Goal: Book appointment/travel/reservation

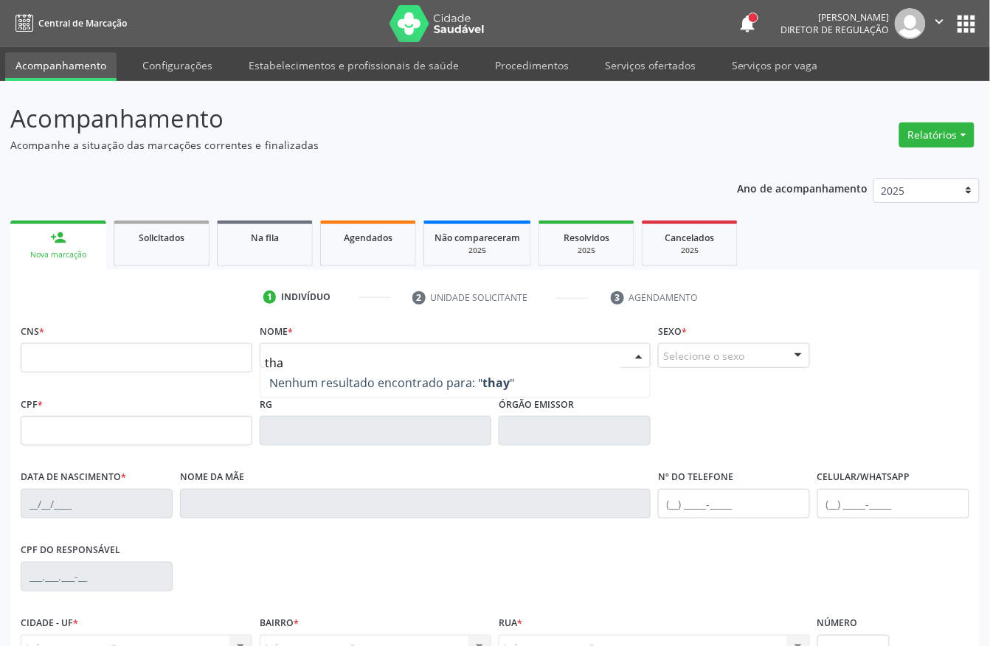
type input "thay"
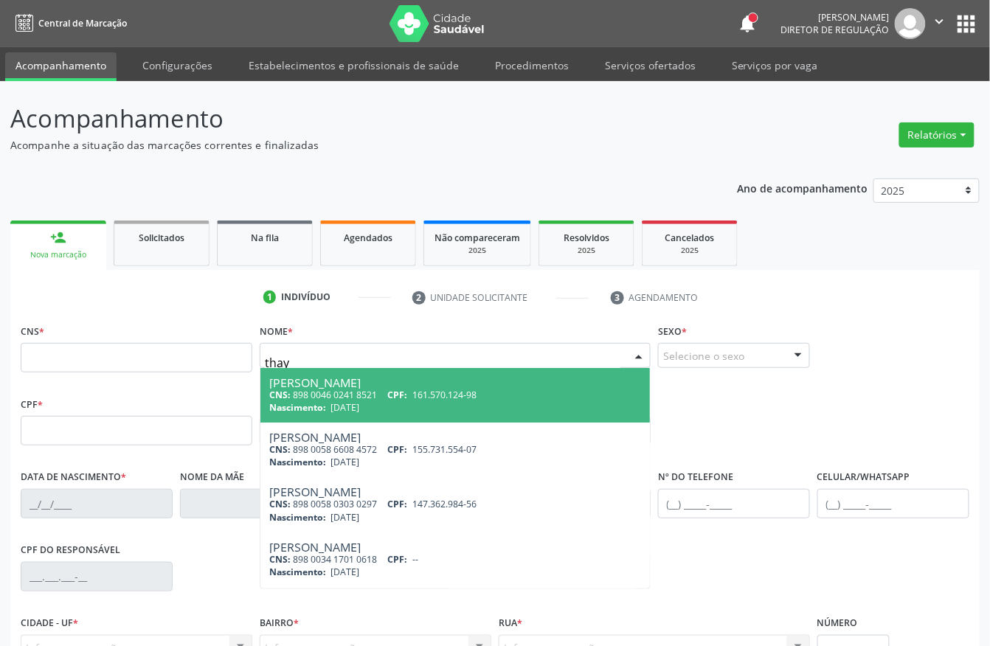
click at [295, 397] on div "CNS: 898 0046 0241 8521 CPF: 161.570.124-98" at bounding box center [455, 395] width 372 height 13
type input "898 0046 0241 8521"
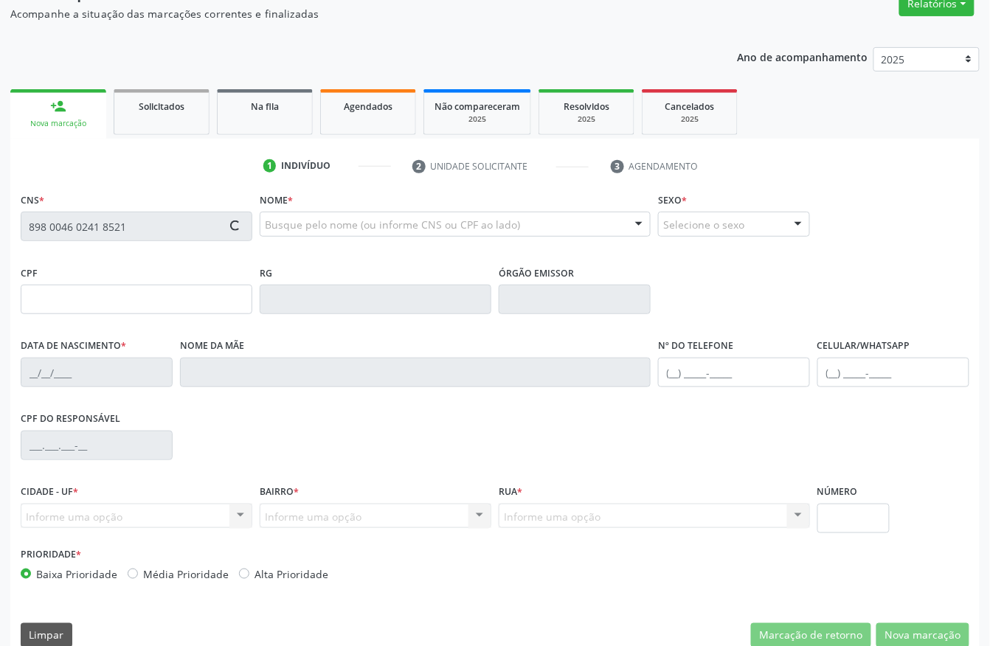
scroll to position [154, 0]
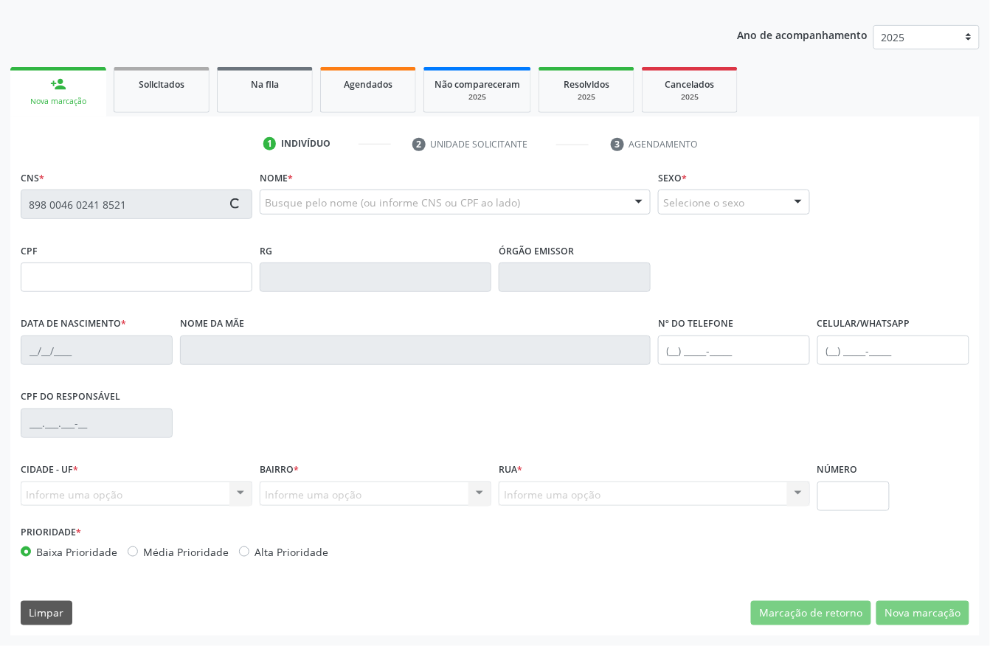
type input "161.570.124-98"
type input "[DATE]"
type input "[PERSON_NAME]"
type input "[PHONE_NUMBER]"
type input "105.409.404-70"
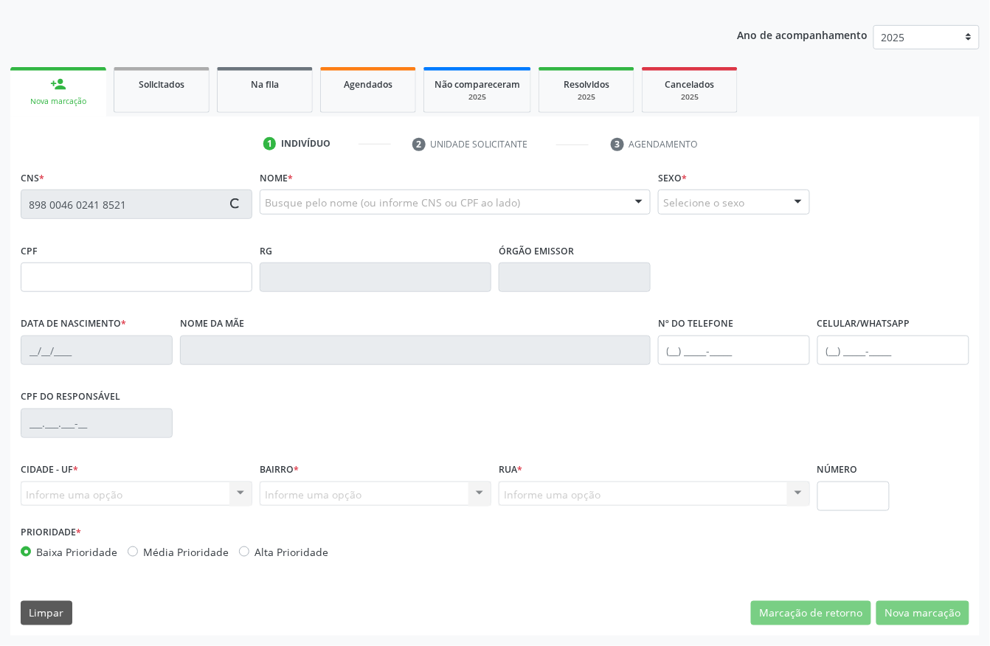
type input "14"
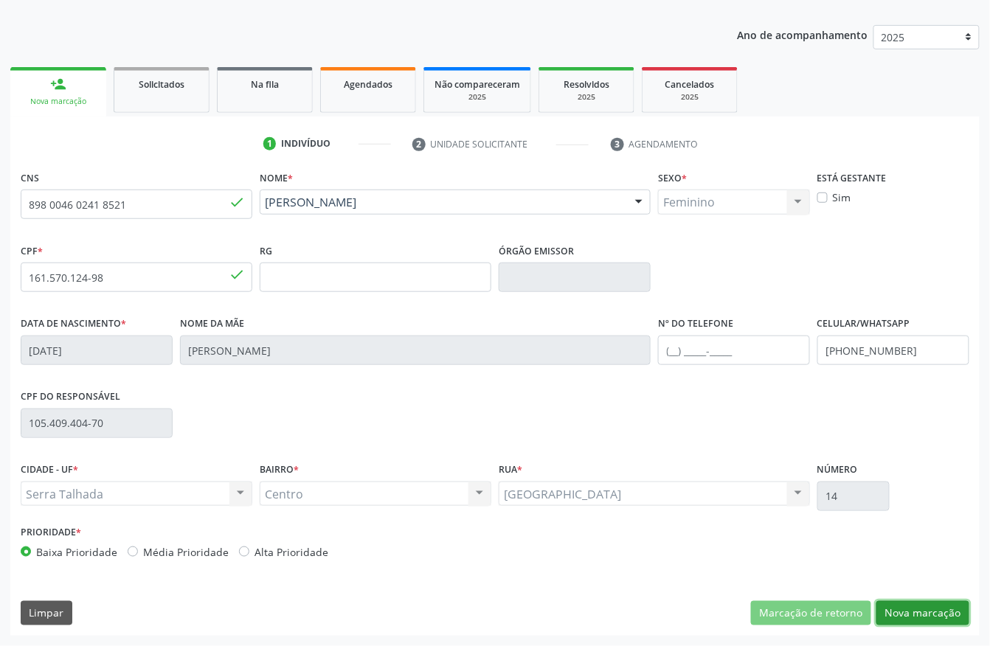
click at [910, 615] on button "Nova marcação" at bounding box center [923, 613] width 93 height 25
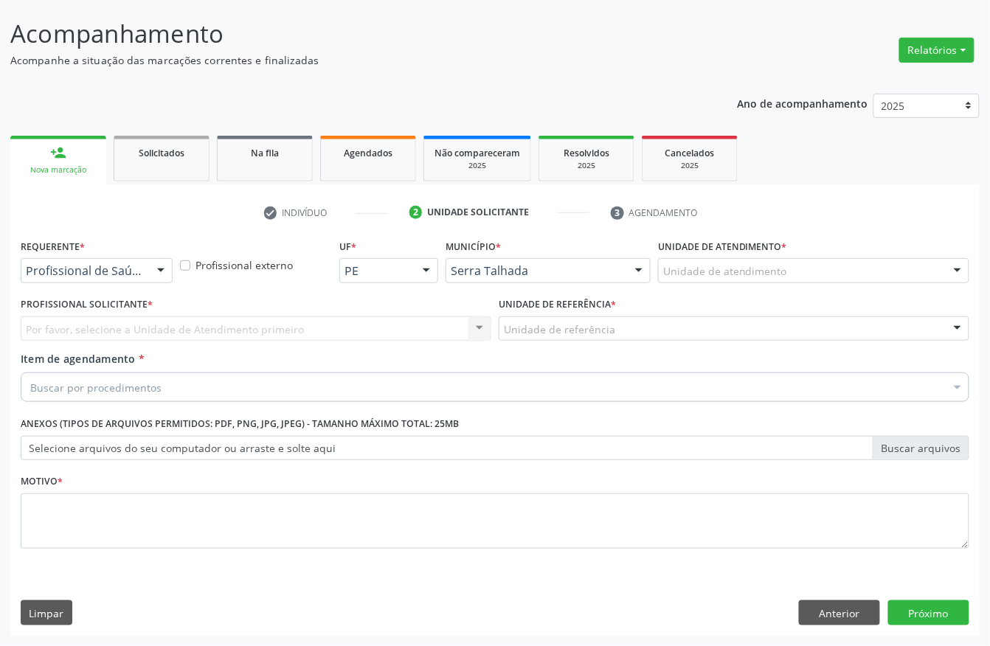
click at [60, 277] on div "Profissional de Saúde" at bounding box center [97, 270] width 152 height 25
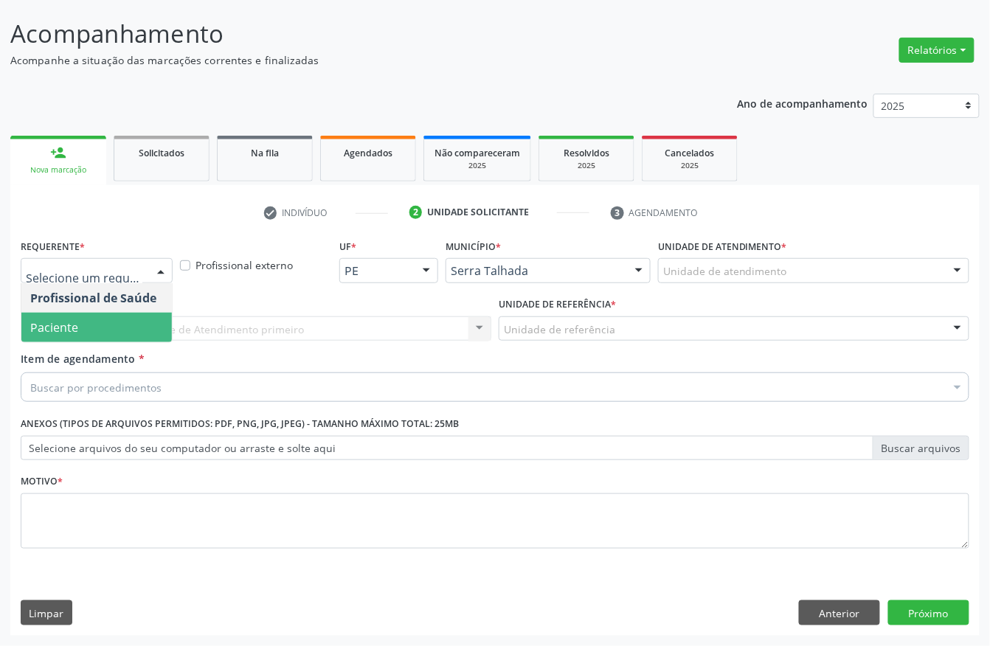
click at [63, 316] on span "Paciente" at bounding box center [96, 328] width 151 height 30
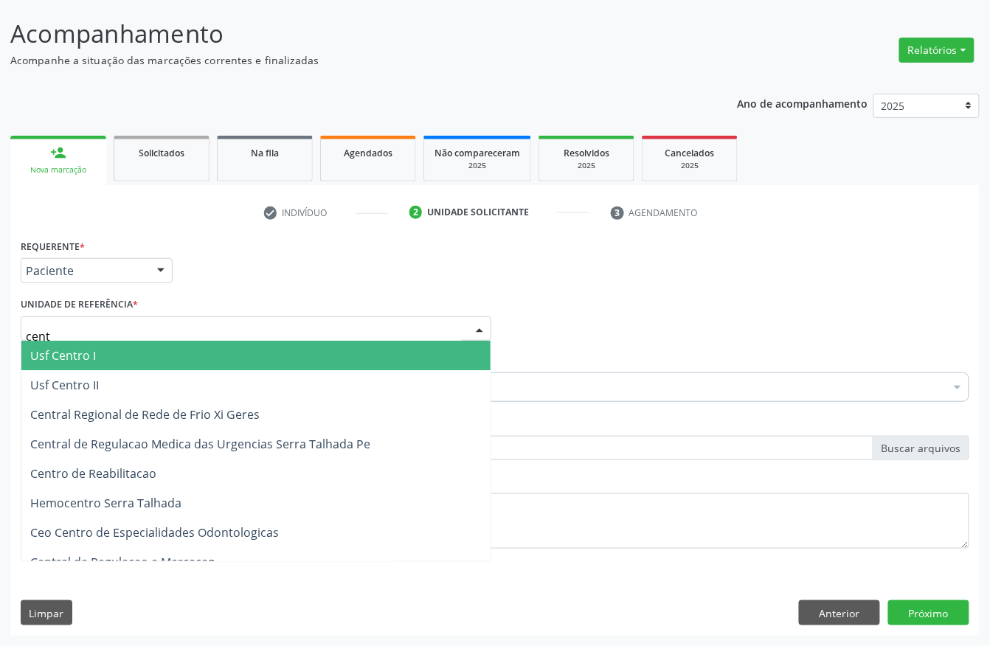
type input "centr"
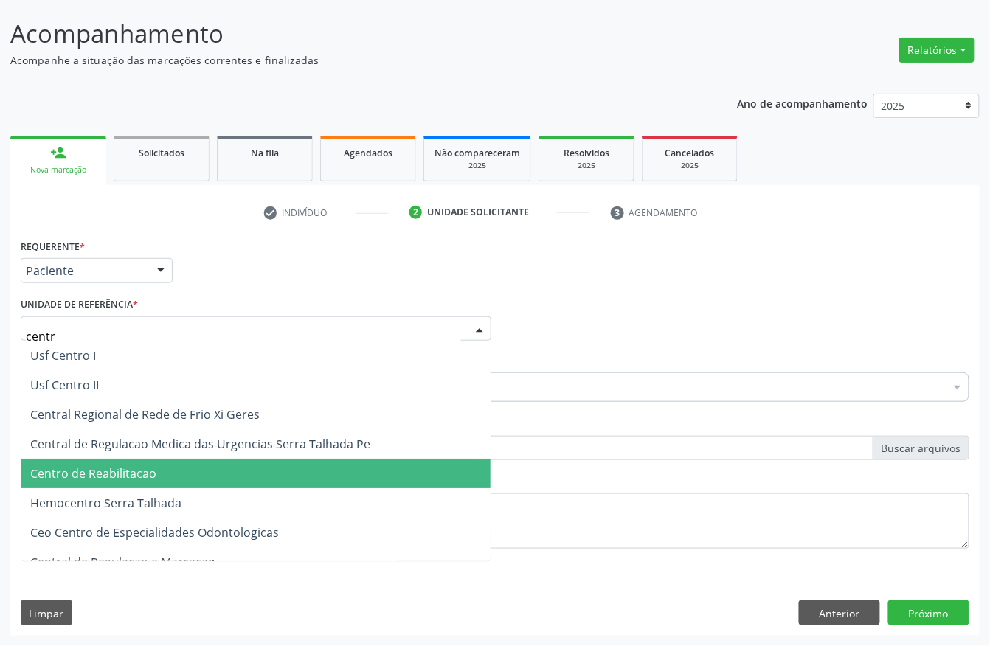
click at [131, 468] on span "Centro de Reabilitacao" at bounding box center [93, 474] width 126 height 16
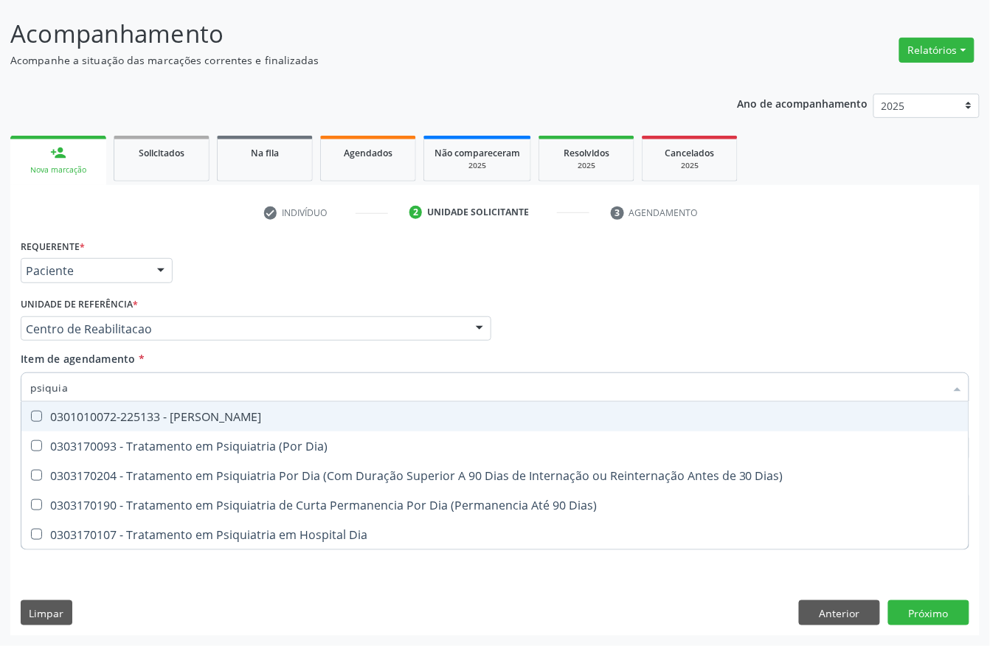
type input "psiquiat"
click at [128, 412] on div "0301010072-225133 - [PERSON_NAME]" at bounding box center [495, 417] width 930 height 12
checkbox Psiquiatra "true"
click at [0, 412] on div "Acompanhamento Acompanhe a situação das marcações correntes e finalizadas Relat…" at bounding box center [495, 321] width 990 height 650
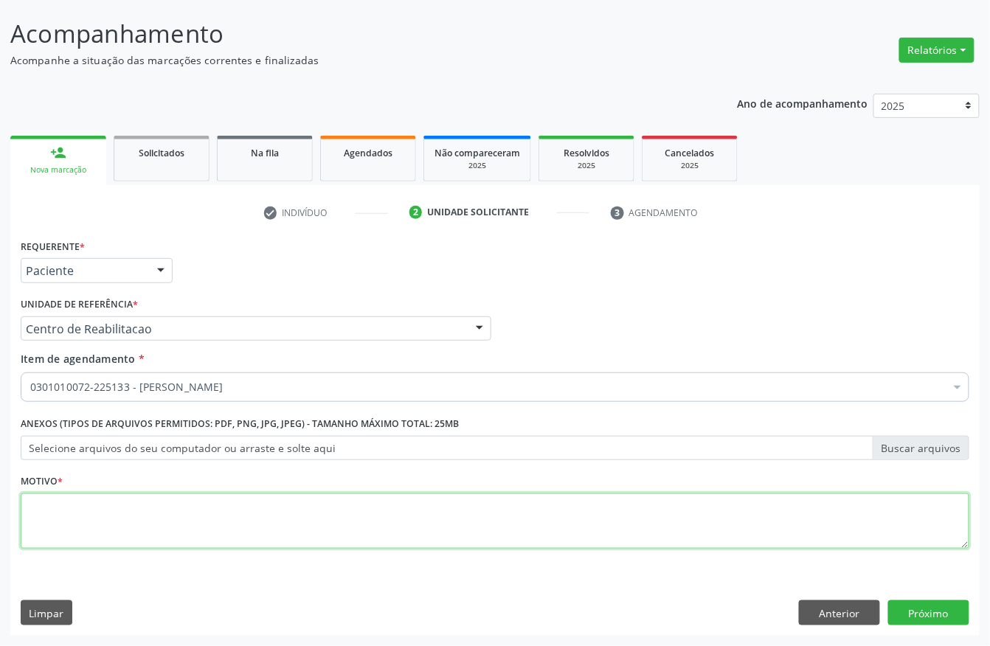
click at [181, 508] on textarea at bounding box center [495, 522] width 949 height 56
type textarea "."
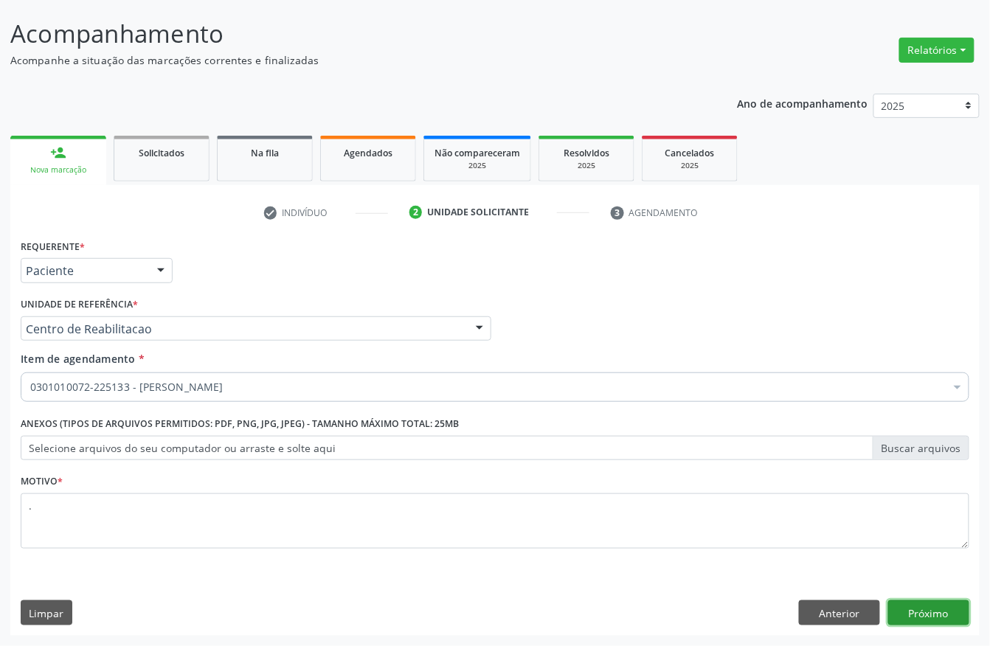
click at [928, 624] on button "Próximo" at bounding box center [929, 613] width 81 height 25
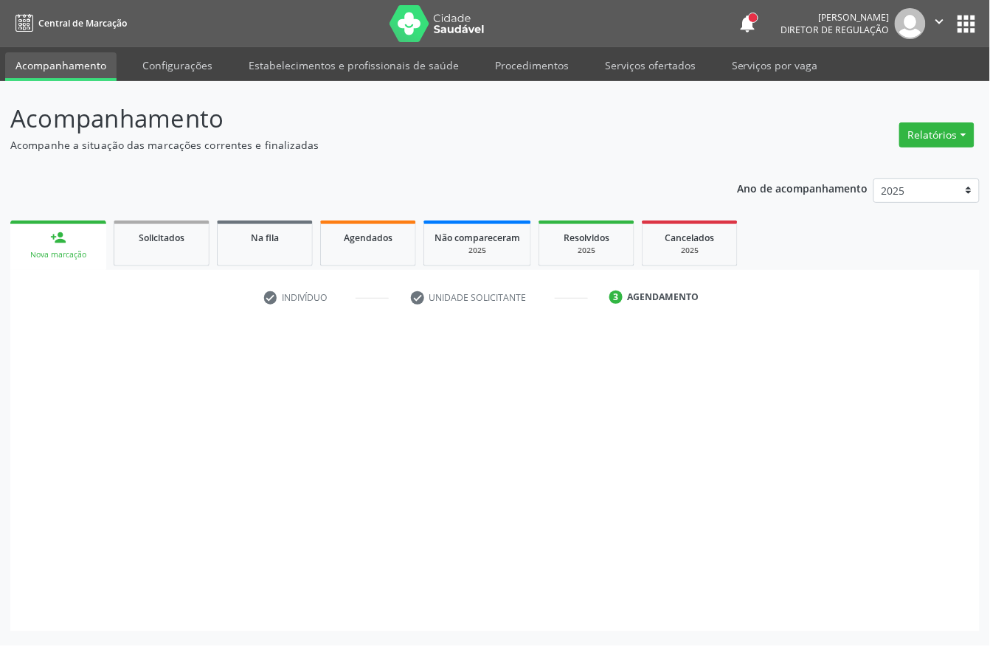
scroll to position [0, 0]
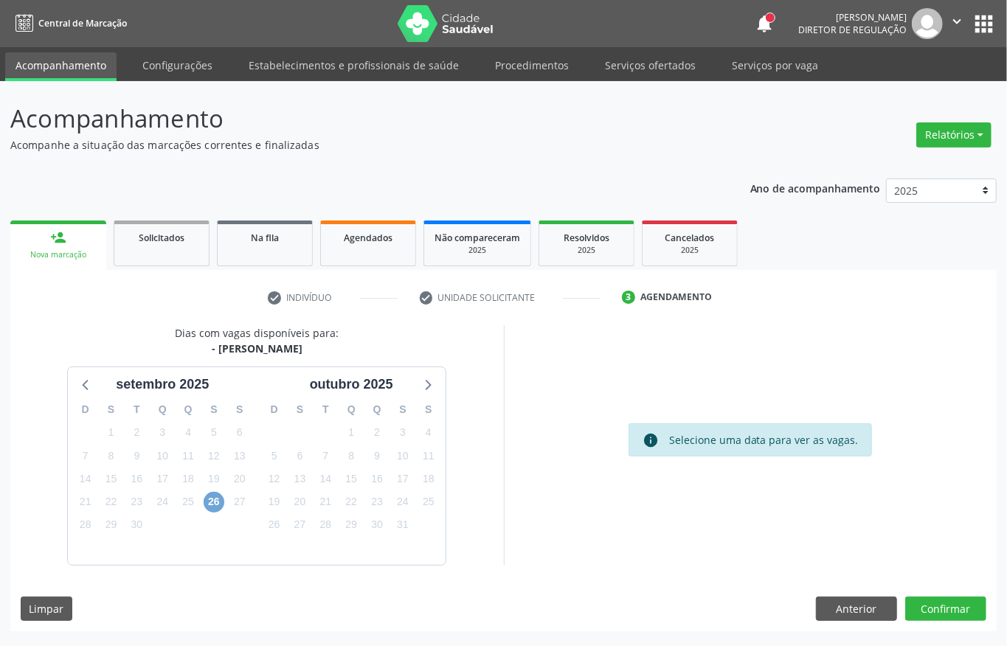
click at [210, 506] on span "26" at bounding box center [214, 502] width 21 height 21
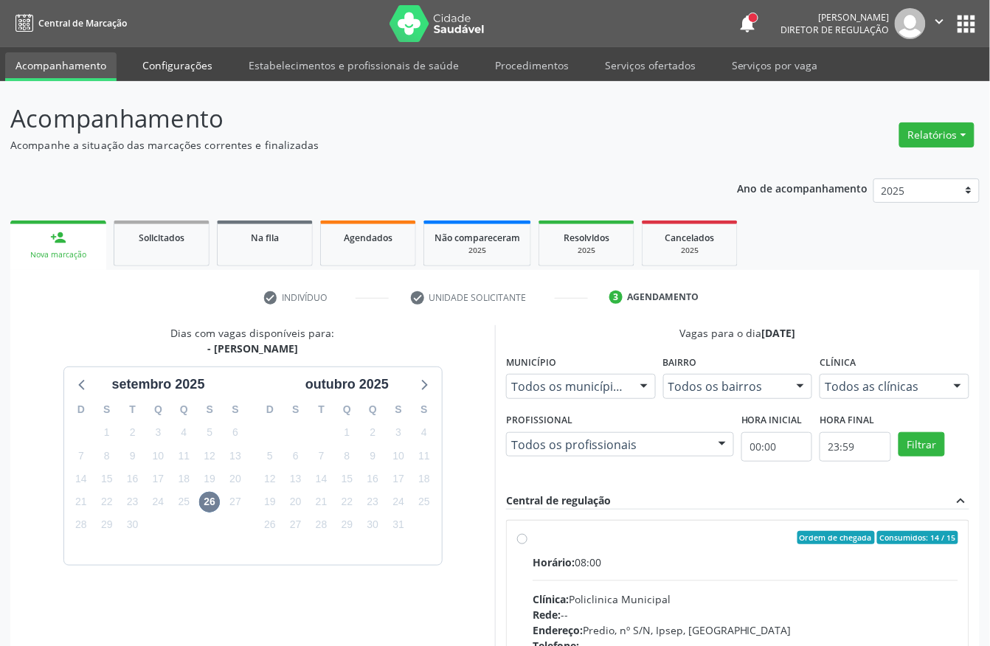
click at [152, 69] on link "Configurações" at bounding box center [177, 65] width 91 height 26
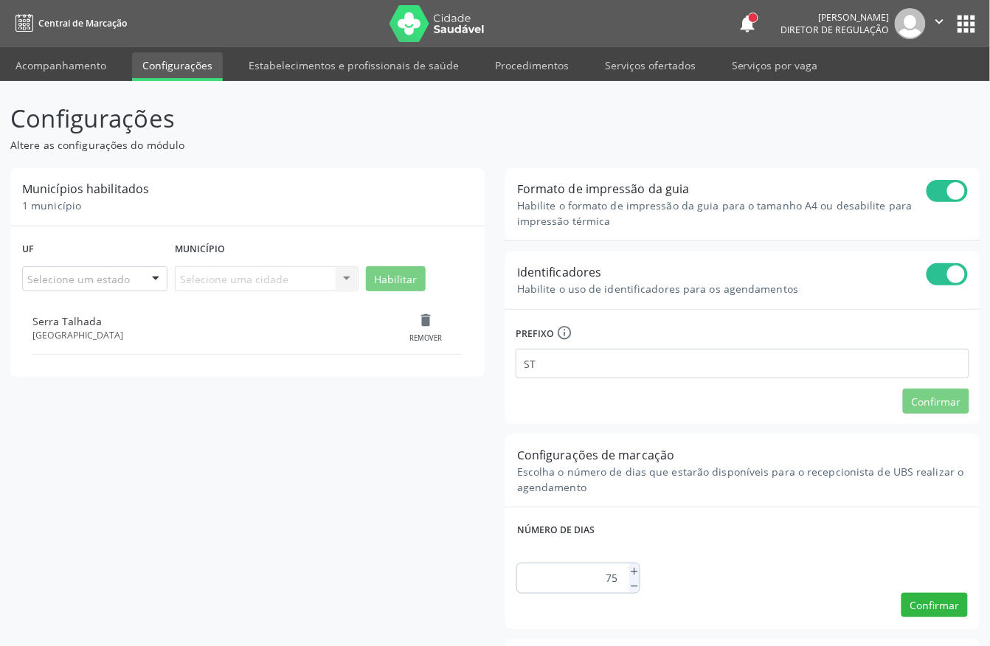
click at [109, 69] on link "Acompanhamento" at bounding box center [60, 65] width 111 height 26
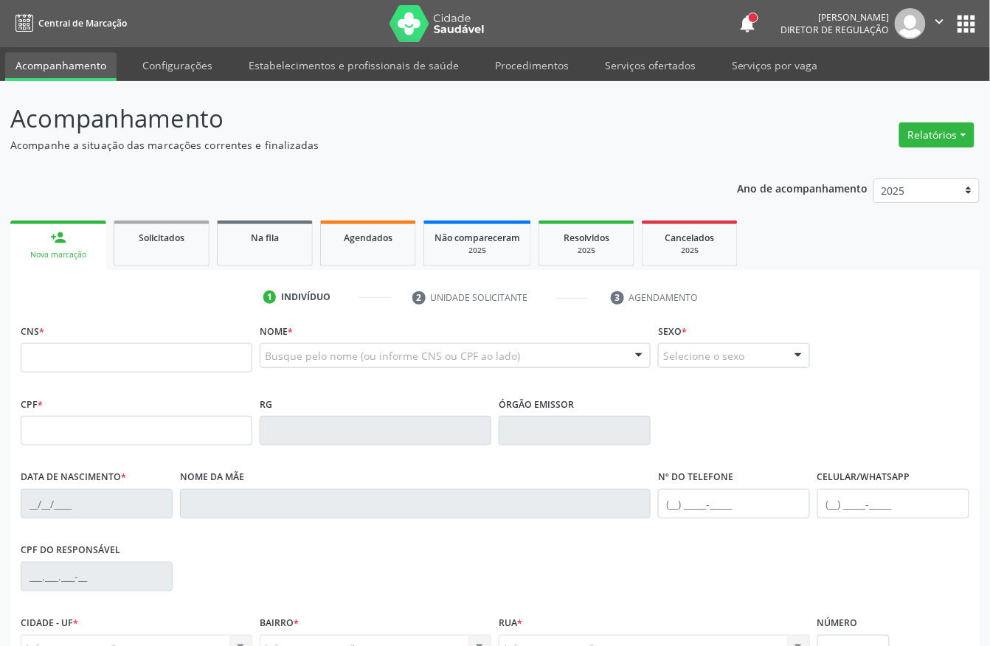
click at [940, 30] on icon "" at bounding box center [940, 21] width 16 height 16
click at [883, 81] on link "Sair" at bounding box center [903, 90] width 102 height 21
